Goal: Navigation & Orientation: Understand site structure

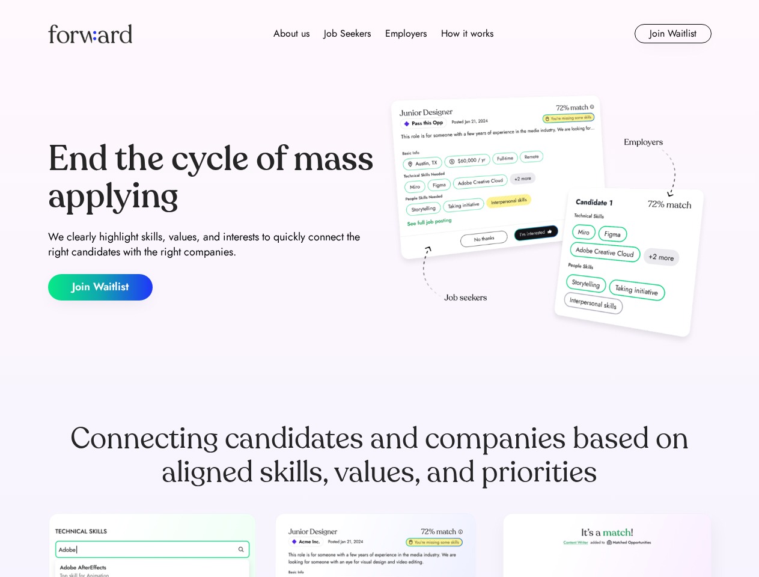
click at [379, 288] on div "End the cycle of mass applying We clearly highlight skills, values, and interes…" at bounding box center [379, 220] width 663 height 258
click at [380, 34] on div "About us Job Seekers Employers How it works" at bounding box center [384, 33] width 474 height 14
click at [90, 34] on img at bounding box center [90, 33] width 84 height 19
click at [383, 34] on div "About us Job Seekers Employers How it works" at bounding box center [384, 33] width 474 height 14
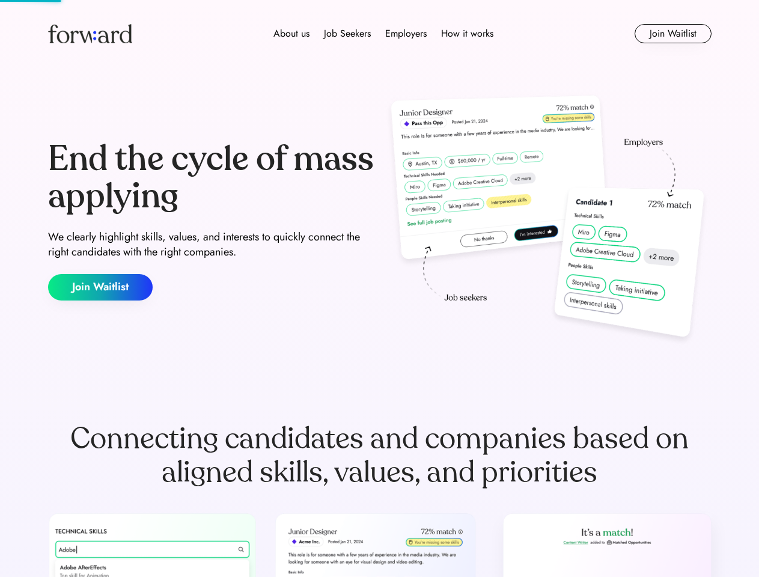
click at [291, 34] on div "About us" at bounding box center [291, 33] width 36 height 14
click at [347, 34] on div "Job Seekers" at bounding box center [347, 33] width 47 height 14
click at [406, 34] on div "Employers" at bounding box center [405, 33] width 41 height 14
click at [466, 34] on div "How it works" at bounding box center [467, 33] width 52 height 14
click at [672, 34] on button "Join Waitlist" at bounding box center [673, 33] width 77 height 19
